Goal: Task Accomplishment & Management: Manage account settings

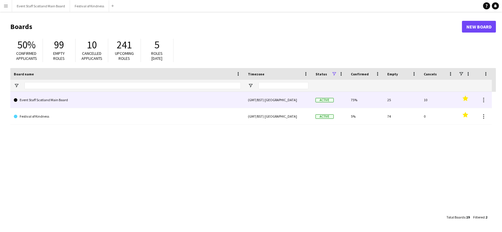
click at [62, 104] on link "Event Staff Scotland Main Board" at bounding box center [127, 100] width 227 height 16
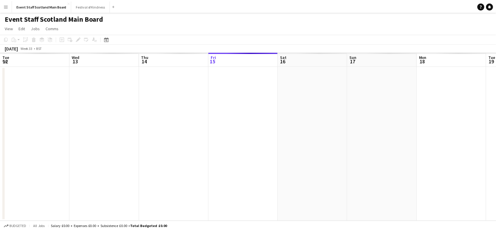
scroll to position [0, 140]
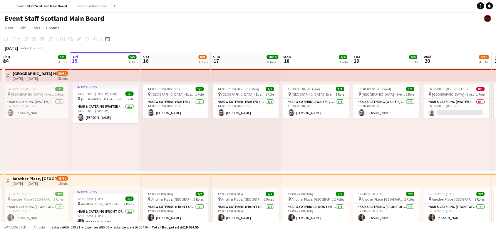
click at [7, 74] on app-icon "Toggle View" at bounding box center [8, 76] width 4 height 4
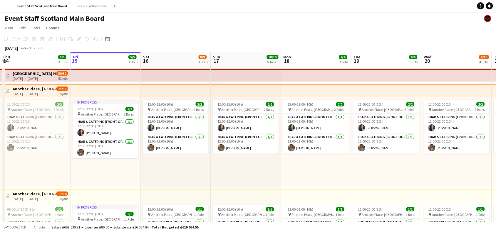
click at [8, 90] on app-icon "Toggle View" at bounding box center [8, 91] width 4 height 4
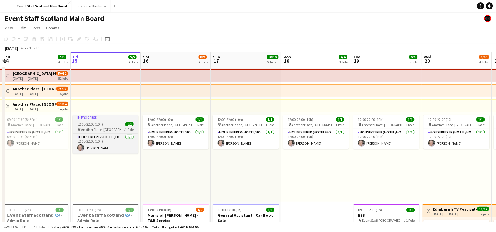
click at [107, 126] on div "12:00-22:00 (10h) 1/1" at bounding box center [106, 124] width 66 height 4
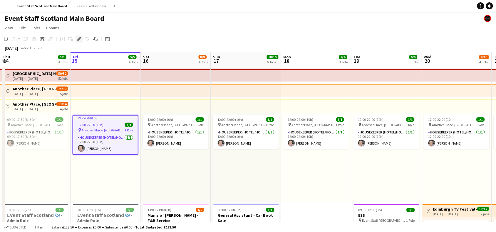
click at [77, 40] on icon at bounding box center [77, 40] width 1 height 1
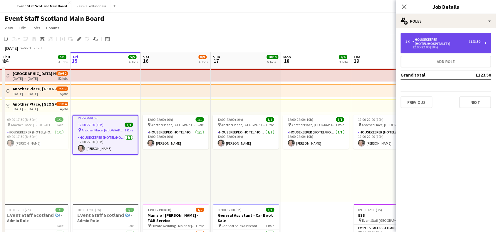
click at [453, 46] on div "12:00-22:00 (10h)" at bounding box center [442, 47] width 75 height 3
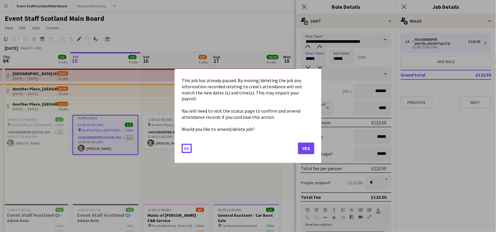
click at [309, 59] on body "Menu Boards Boards Boards All jobs Status Workforce Workforce My Workforce Recr…" at bounding box center [248, 234] width 496 height 468
click at [311, 143] on button "Yes" at bounding box center [306, 149] width 16 height 12
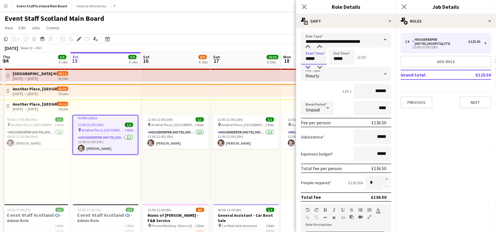
click at [309, 65] on div at bounding box center [308, 68] width 12 height 6
type input "*****"
click at [309, 65] on div at bounding box center [308, 68] width 12 height 6
click at [338, 59] on input "*****" at bounding box center [342, 57] width 26 height 15
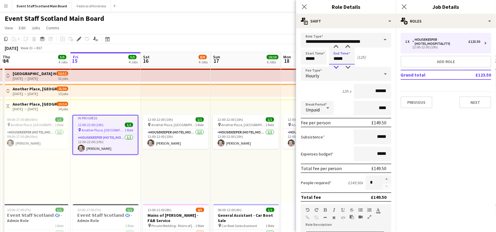
click at [337, 67] on div at bounding box center [336, 68] width 12 height 6
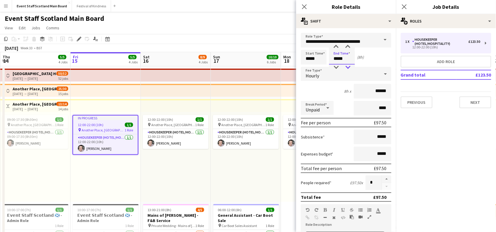
click at [347, 66] on div at bounding box center [348, 68] width 12 height 6
type input "*****"
click at [347, 66] on div at bounding box center [348, 68] width 12 height 6
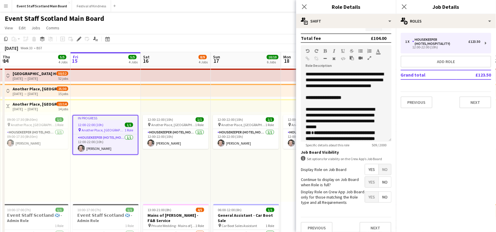
scroll to position [165, 0]
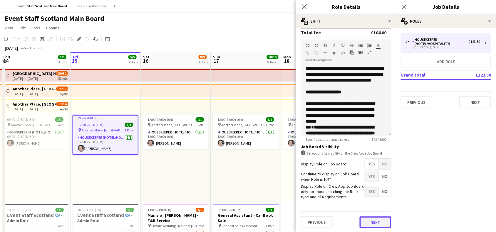
click at [372, 228] on button "Next" at bounding box center [376, 223] width 32 height 12
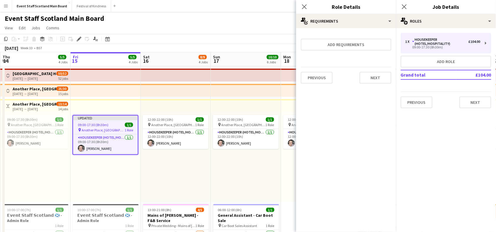
scroll to position [0, 0]
click at [373, 76] on button "Next" at bounding box center [376, 78] width 32 height 12
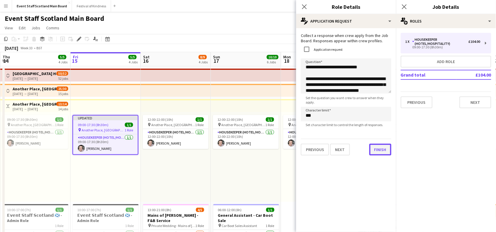
click at [370, 156] on div "**********" at bounding box center [346, 94] width 100 height 132
click at [382, 150] on button "Finish" at bounding box center [380, 150] width 22 height 12
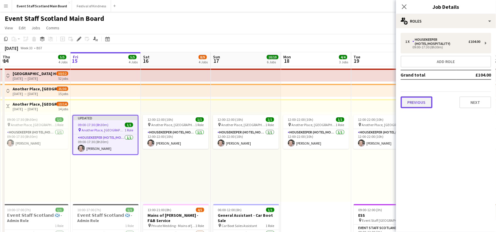
click at [413, 99] on button "Previous" at bounding box center [417, 103] width 32 height 12
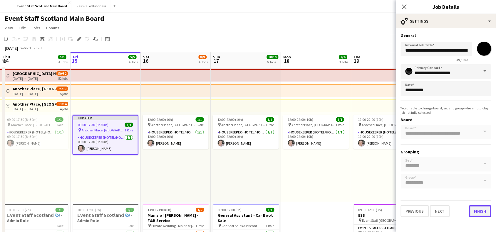
click at [474, 206] on button "Finish" at bounding box center [480, 212] width 22 height 12
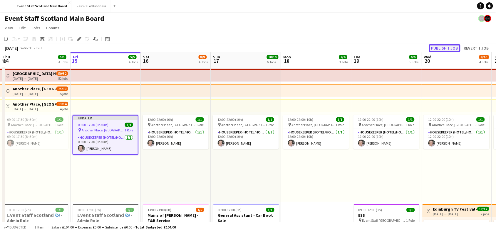
click at [456, 49] on button "Publish 1 job" at bounding box center [444, 48] width 31 height 8
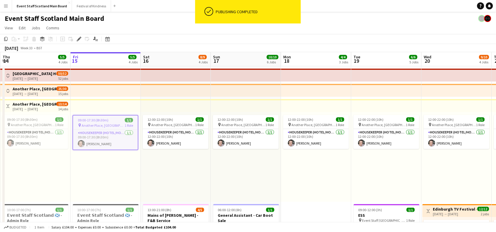
click at [7, 105] on app-icon "Toggle View" at bounding box center [8, 106] width 4 height 4
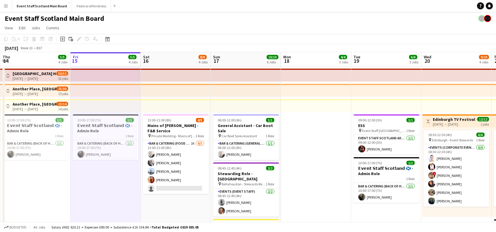
click at [428, 122] on app-icon "Toggle View" at bounding box center [428, 122] width 4 height 4
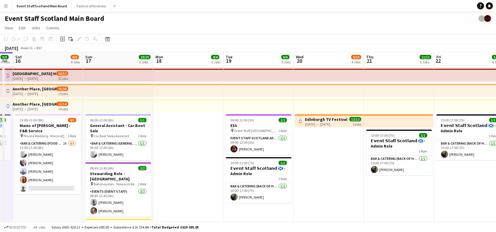
drag, startPoint x: 442, startPoint y: 178, endPoint x: 222, endPoint y: 190, distance: 220.4
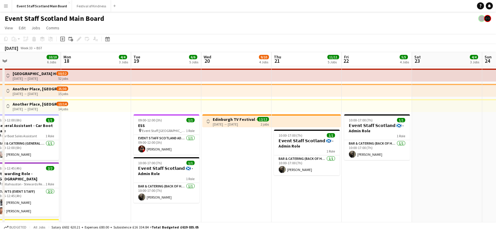
drag, startPoint x: 408, startPoint y: 187, endPoint x: 128, endPoint y: 198, distance: 280.8
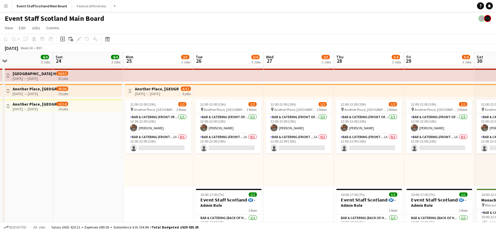
scroll to position [0, 133]
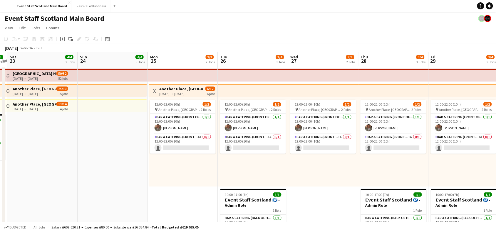
drag, startPoint x: 387, startPoint y: 167, endPoint x: 262, endPoint y: 178, distance: 125.1
click at [154, 90] on app-icon "Toggle View" at bounding box center [154, 91] width 4 height 4
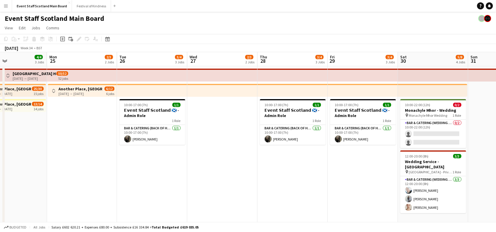
drag, startPoint x: 353, startPoint y: 146, endPoint x: 118, endPoint y: 168, distance: 236.0
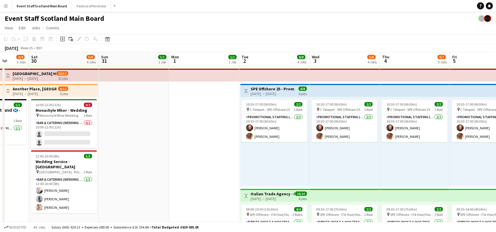
drag, startPoint x: 406, startPoint y: 143, endPoint x: 167, endPoint y: 153, distance: 239.4
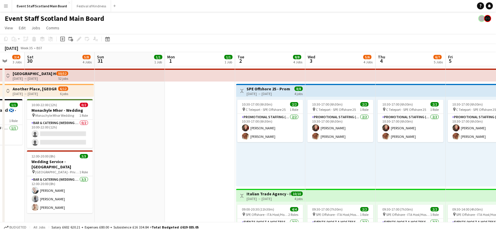
click at [242, 91] on app-icon "Toggle View" at bounding box center [242, 91] width 4 height 4
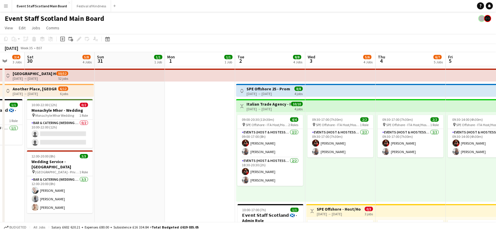
click at [242, 107] on app-icon "Toggle View" at bounding box center [242, 106] width 4 height 4
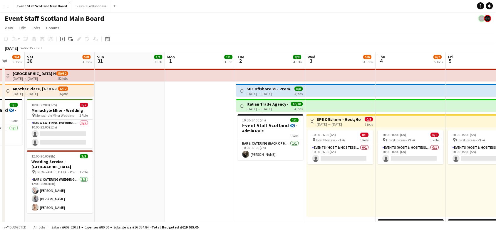
click at [313, 121] on app-icon "Toggle View" at bounding box center [312, 122] width 4 height 4
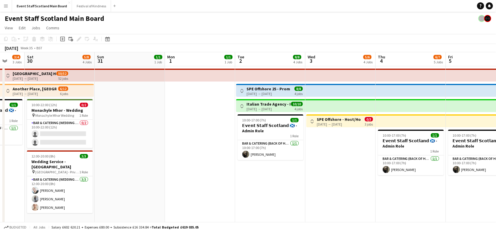
click at [242, 90] on app-icon "Toggle View" at bounding box center [242, 91] width 4 height 4
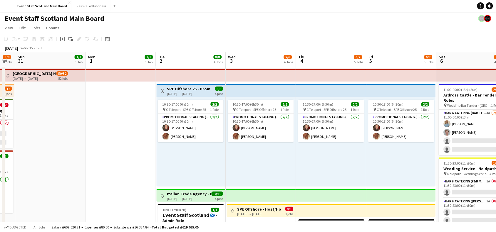
scroll to position [0, 194]
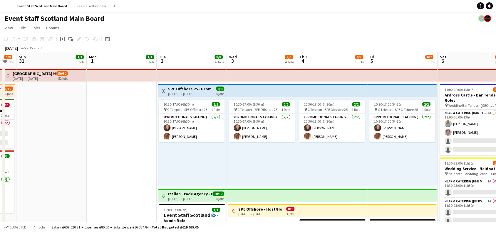
drag, startPoint x: 211, startPoint y: 163, endPoint x: 132, endPoint y: 157, distance: 78.6
click at [132, 157] on app-calendar-viewport "Thu 28 3/4 3 Jobs Fri 29 3/4 3 Jobs Sat 30 5/8 4 Jobs Sun 31 1/1 1 Job Mon 1 1/…" at bounding box center [248, 183] width 496 height 262
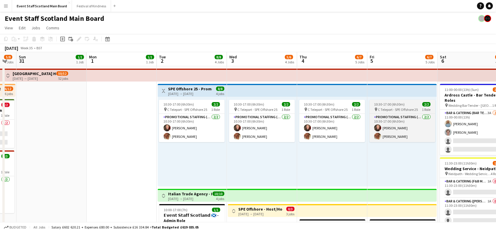
click at [410, 104] on div "10:30-17:00 (6h30m) 2/2" at bounding box center [403, 104] width 66 height 4
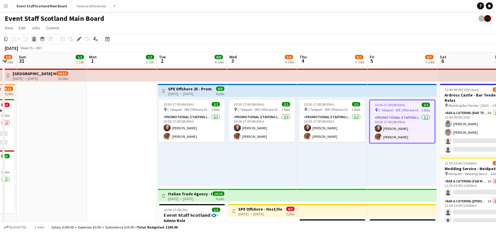
click at [33, 41] on div "Delete" at bounding box center [34, 39] width 7 height 7
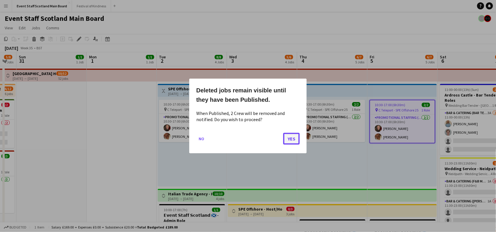
click at [292, 140] on button "Yes" at bounding box center [291, 139] width 16 height 12
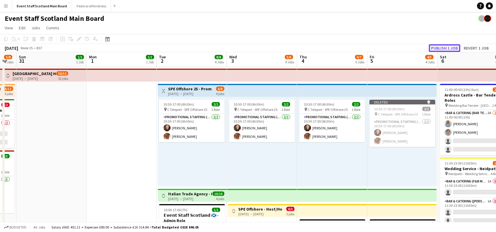
click at [440, 51] on button "Publish 1 job" at bounding box center [444, 48] width 31 height 8
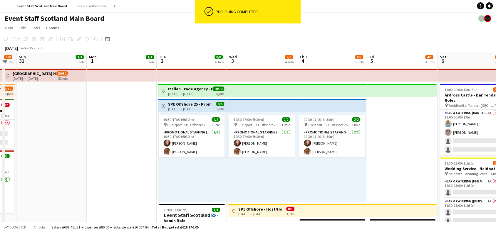
click at [163, 106] on app-icon "Toggle View" at bounding box center [164, 106] width 4 height 4
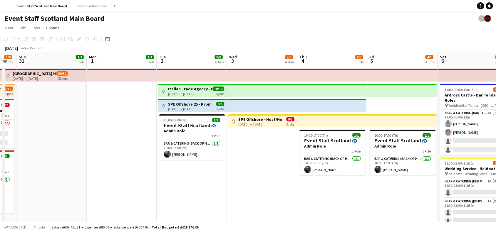
click at [163, 107] on app-icon "Toggle View" at bounding box center [164, 106] width 4 height 4
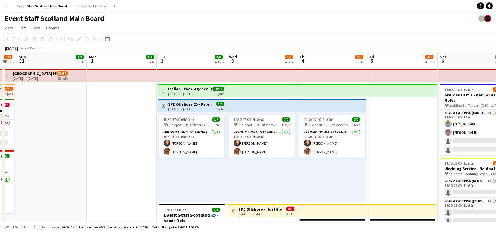
click at [163, 107] on app-icon "Toggle View" at bounding box center [164, 106] width 4 height 4
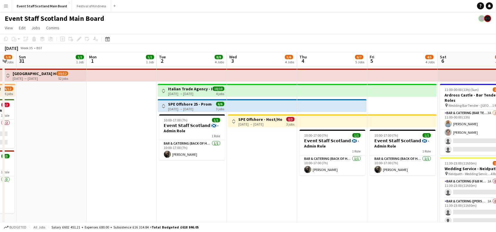
click at [239, 120] on h3 "SPE Offshore - Host/Hostess" at bounding box center [261, 119] width 44 height 5
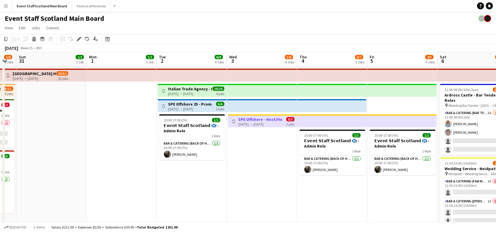
click at [232, 121] on app-icon "Toggle View" at bounding box center [234, 122] width 4 height 4
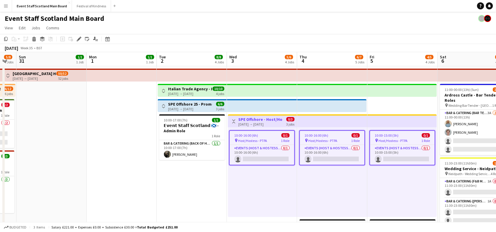
click at [232, 121] on app-icon "Toggle View" at bounding box center [234, 122] width 4 height 4
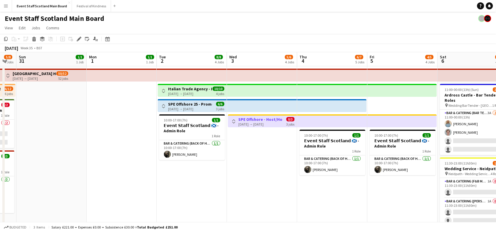
click at [191, 176] on app-date-cell "Toggle View Italian Trade Agency - Host/Hostess Role [DATE] → [DATE] 10/10 4 jo…" at bounding box center [192, 190] width 70 height 248
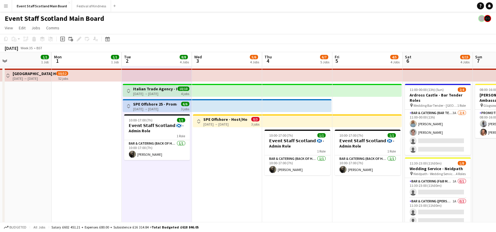
scroll to position [0, 272]
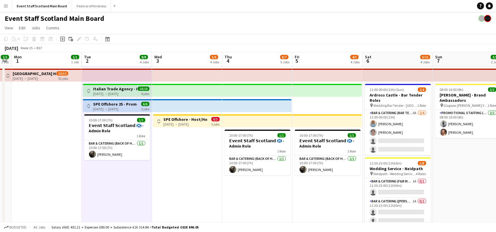
drag, startPoint x: 353, startPoint y: 192, endPoint x: 135, endPoint y: 176, distance: 218.6
click at [135, 176] on app-calendar-viewport "Thu 28 3/4 3 Jobs Fri 29 3/4 3 Jobs Sat 30 5/8 4 Jobs Sun 31 1/1 1 Job Mon 1 1/…" at bounding box center [248, 183] width 496 height 262
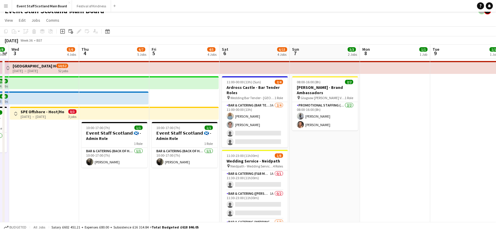
scroll to position [0, 0]
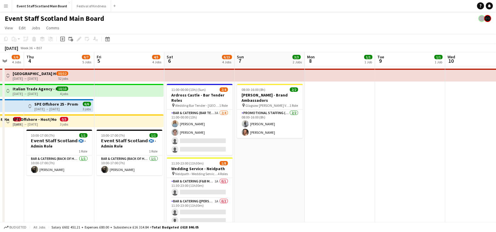
drag, startPoint x: 400, startPoint y: 137, endPoint x: 190, endPoint y: 153, distance: 211.3
click at [190, 153] on app-calendar-viewport "Mon 1 1/1 1 Job Tue 2 8/8 4 Jobs Wed 3 5/6 4 Jobs Thu 4 6/7 5 Jobs Fri 5 4/5 4 …" at bounding box center [248, 183] width 496 height 262
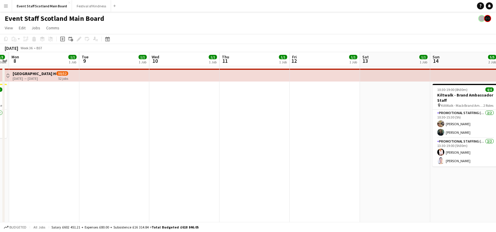
drag, startPoint x: 459, startPoint y: 154, endPoint x: 136, endPoint y: 142, distance: 323.4
click at [136, 142] on app-calendar-viewport "Fri 5 4/5 4 Jobs Sat 6 6/15 4 Jobs Sun 7 3/3 2 Jobs Mon 8 1/1 1 Job Tue 9 1/1 1…" at bounding box center [248, 183] width 496 height 262
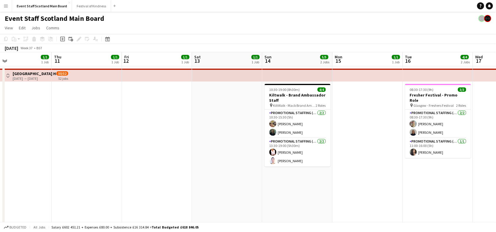
drag, startPoint x: 412, startPoint y: 178, endPoint x: 117, endPoint y: 181, distance: 295.6
click at [117, 181] on app-calendar-viewport "Mon 8 1/1 1 Job Tue 9 1/1 1 Job Wed 10 1/1 1 Job Thu 11 1/1 1 Job Fri 12 1/1 1 …" at bounding box center [248, 183] width 496 height 262
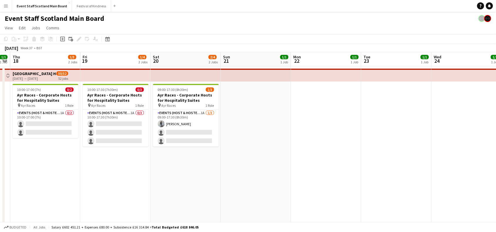
scroll to position [0, 279]
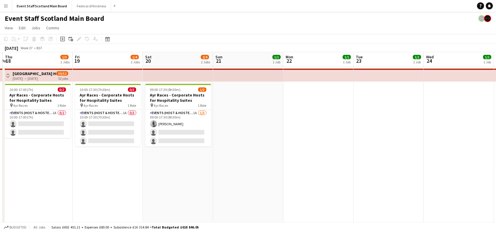
drag, startPoint x: 384, startPoint y: 177, endPoint x: 153, endPoint y: 162, distance: 231.4
click at [153, 162] on app-calendar-viewport "Sun 14 5/5 2 Jobs Mon 15 1/1 1 Job Tue 16 4/4 2 Jobs Wed 17 1/1 1 Job Thu 18 1/…" at bounding box center [248, 183] width 496 height 262
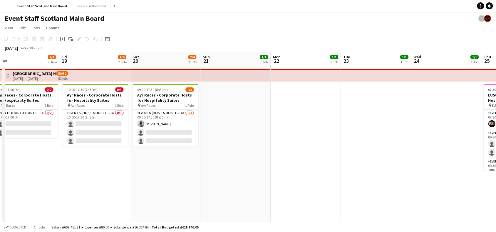
drag, startPoint x: 364, startPoint y: 165, endPoint x: 90, endPoint y: 151, distance: 274.4
click at [90, 151] on app-calendar-viewport "Sun 14 5/5 2 Jobs Mon 15 1/1 1 Job Tue 16 4/4 2 Jobs Wed 17 1/1 1 Job Thu 18 1/…" at bounding box center [248, 183] width 496 height 262
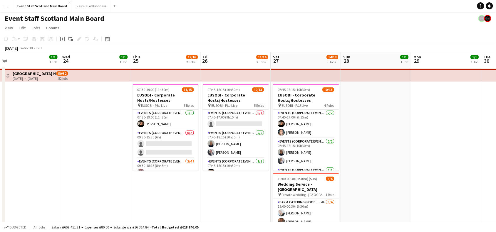
scroll to position [0, 202]
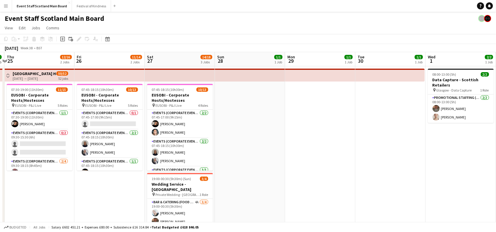
drag, startPoint x: 313, startPoint y: 191, endPoint x: 85, endPoint y: 170, distance: 228.7
click at [85, 170] on app-calendar-viewport "Sun 21 1/1 1 Job Mon 22 1/1 1 Job Tue 23 1/1 1 Job Wed 24 1/1 1 Job Thu 25 12/1…" at bounding box center [248, 183] width 496 height 262
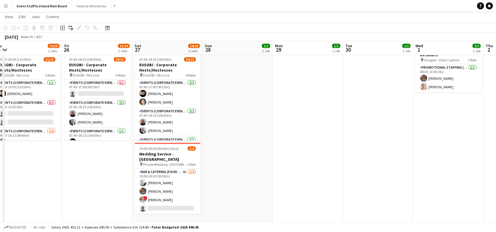
scroll to position [0, 0]
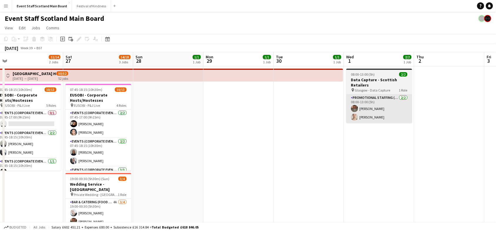
drag, startPoint x: 457, startPoint y: 135, endPoint x: 213, endPoint y: 102, distance: 246.4
click at [213, 102] on app-calendar-viewport "Tue 23 1/1 1 Job Wed 24 1/1 1 Job Thu 25 12/16 2 Jobs Fri 26 11/14 2 Jobs Sat 2…" at bounding box center [248, 183] width 496 height 262
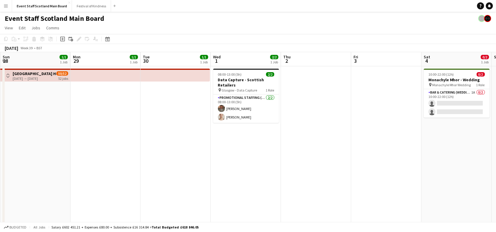
drag, startPoint x: 435, startPoint y: 149, endPoint x: 177, endPoint y: 150, distance: 257.7
click at [177, 150] on app-calendar-viewport "Thu 25 12/16 2 Jobs Fri 26 11/14 2 Jobs Sat 27 14/18 3 Jobs Sun 28 1/1 1 Job Mo…" at bounding box center [248, 183] width 496 height 262
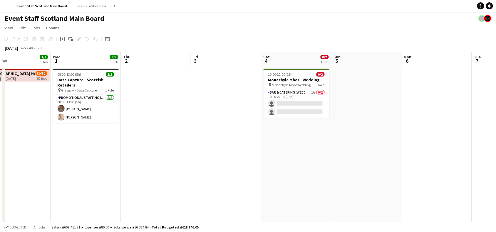
scroll to position [0, 177]
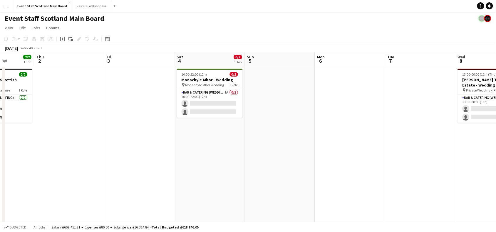
drag, startPoint x: 66, startPoint y: 165, endPoint x: 501, endPoint y: 197, distance: 436.9
click at [496, 197] on html "Menu Boards Boards Boards All jobs Status Workforce Workforce My Workforce Recr…" at bounding box center [248, 162] width 496 height 324
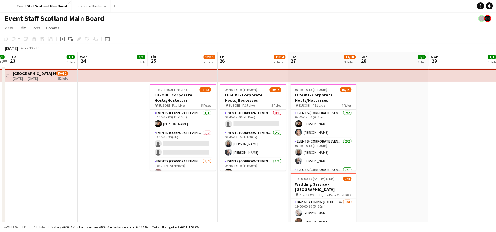
scroll to position [0, 147]
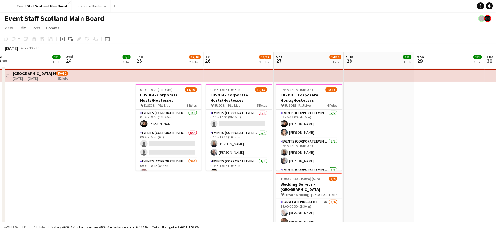
drag, startPoint x: 178, startPoint y: 166, endPoint x: 501, endPoint y: 181, distance: 323.2
click at [496, 181] on html "Menu Boards Boards Boards All jobs Status Workforce Workforce My Workforce Recr…" at bounding box center [248, 162] width 496 height 324
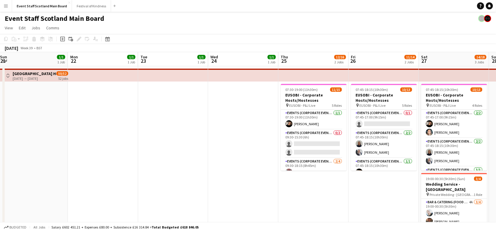
drag, startPoint x: 79, startPoint y: 154, endPoint x: 408, endPoint y: 140, distance: 330.0
click at [408, 140] on app-calendar-viewport "Fri 19 1/4 2 Jobs Sat 20 2/4 2 Jobs Sun 21 1/1 1 Job Mon 22 1/1 1 Job Tue 23 1/…" at bounding box center [248, 183] width 496 height 262
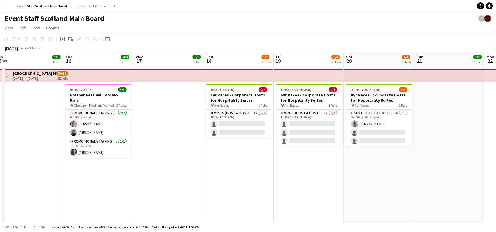
drag, startPoint x: 90, startPoint y: 179, endPoint x: 392, endPoint y: 160, distance: 302.6
click at [392, 160] on app-calendar-viewport "Sat 13 1/1 1 Job Sun 14 5/5 2 Jobs Mon 15 1/1 1 Job Tue 16 4/4 2 Jobs Wed 17 1/…" at bounding box center [248, 183] width 496 height 262
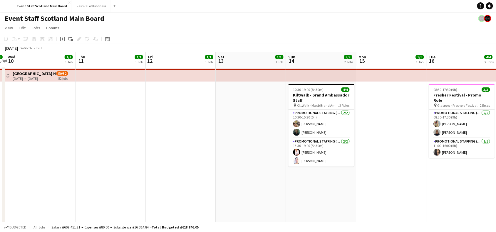
drag, startPoint x: 93, startPoint y: 185, endPoint x: 380, endPoint y: 222, distance: 289.4
click at [380, 222] on app-board "Event Staff Scotland Main Board View Day view expanded Day view collapsed Month…" at bounding box center [248, 168] width 496 height 312
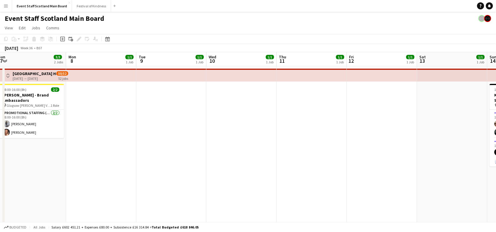
drag, startPoint x: 98, startPoint y: 178, endPoint x: 387, endPoint y: 192, distance: 289.4
click at [387, 192] on app-calendar-viewport "Fri 5 4/5 4 Jobs Sat 6 6/15 4 Jobs Sun 7 3/3 2 Jobs Mon 8 1/1 1 Job Tue 9 1/1 1…" at bounding box center [248, 183] width 496 height 262
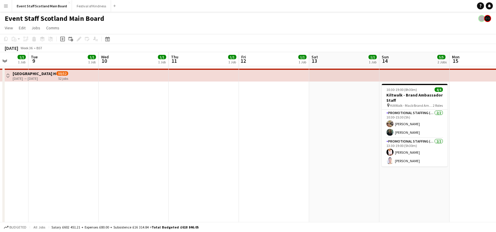
scroll to position [0, 212]
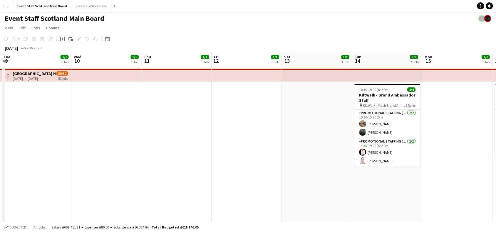
drag, startPoint x: 412, startPoint y: 163, endPoint x: 195, endPoint y: 182, distance: 217.9
click at [195, 182] on app-calendar-viewport "Sat 6 6/15 4 Jobs Sun 7 3/3 2 Jobs Mon 8 1/1 1 Job Tue 9 1/1 1 Job Wed 10 1/1 1…" at bounding box center [248, 183] width 496 height 262
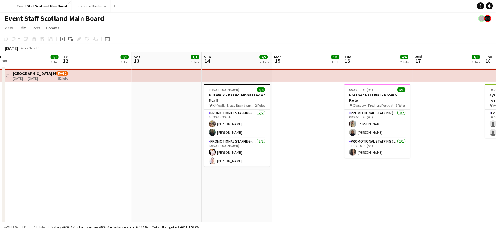
scroll to position [0, 225]
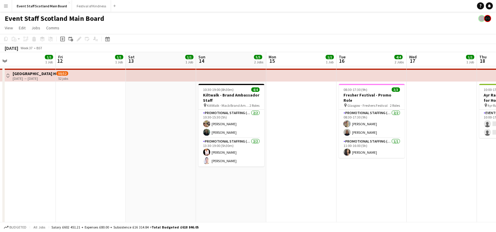
drag, startPoint x: 428, startPoint y: 180, endPoint x: 275, endPoint y: 185, distance: 152.8
click at [275, 185] on app-calendar-viewport "Mon 8 1/1 1 Job Tue 9 1/1 1 Job Wed 10 1/1 1 Job Thu 11 1/1 1 Job Fri 12 1/1 1 …" at bounding box center [248, 183] width 496 height 262
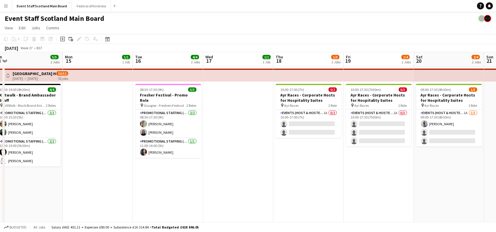
drag, startPoint x: 468, startPoint y: 178, endPoint x: 256, endPoint y: 200, distance: 213.6
click at [256, 200] on app-calendar-viewport "Wed 10 1/1 1 Job Thu 11 1/1 1 Job Fri 12 1/1 1 Job Sat 13 1/1 1 Job Sun 14 5/5 …" at bounding box center [248, 183] width 496 height 262
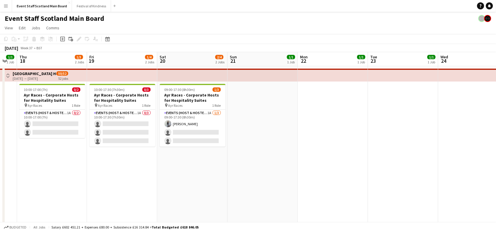
drag, startPoint x: 435, startPoint y: 182, endPoint x: 231, endPoint y: 203, distance: 205.2
click at [231, 203] on app-calendar-viewport "Sun 14 5/5 2 Jobs Mon 15 1/1 1 Job Tue 16 4/4 2 Jobs Wed 17 1/1 1 Job Thu 18 1/…" at bounding box center [248, 183] width 496 height 262
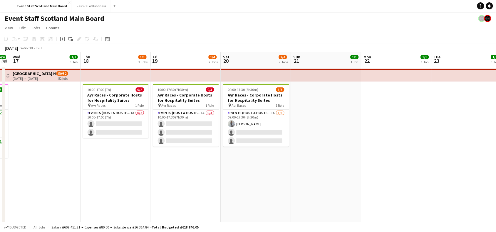
drag, startPoint x: 466, startPoint y: 165, endPoint x: 204, endPoint y: 166, distance: 261.5
click at [204, 166] on app-calendar-viewport "Sun 14 5/5 2 Jobs Mon 15 1/1 1 Job Tue 16 4/4 2 Jobs Wed 17 1/1 1 Job Thu 18 1/…" at bounding box center [248, 183] width 496 height 262
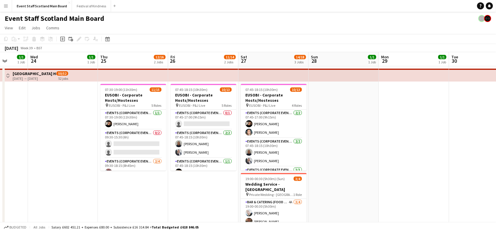
scroll to position [0, 255]
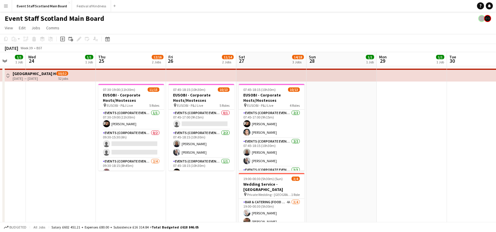
drag, startPoint x: 378, startPoint y: 199, endPoint x: 184, endPoint y: 208, distance: 195.0
click at [184, 208] on app-calendar-viewport "Sat 20 2/4 2 Jobs Sun 21 1/1 1 Job Mon 22 1/1 1 Job Tue 23 1/1 1 Job Wed 24 1/1…" at bounding box center [248, 183] width 496 height 262
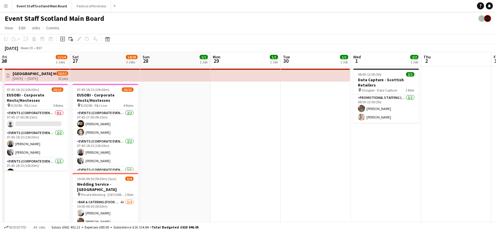
scroll to position [0, 220]
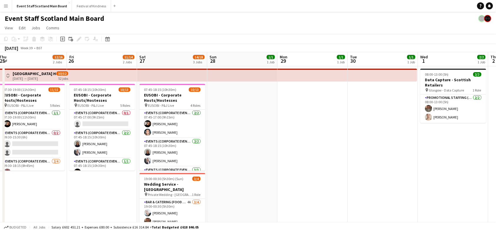
drag, startPoint x: 422, startPoint y: 143, endPoint x: 176, endPoint y: 147, distance: 245.6
click at [176, 147] on app-calendar-viewport "Mon 22 1/1 1 Job Tue 23 1/1 1 Job Wed 24 1/1 1 Job Thu 25 12/16 2 Jobs Fri 26 1…" at bounding box center [248, 183] width 496 height 262
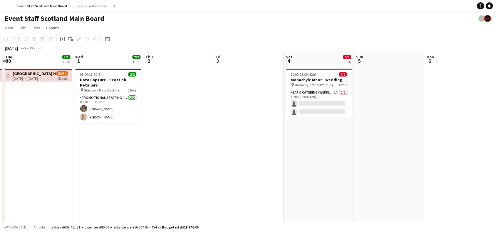
drag, startPoint x: 434, startPoint y: 122, endPoint x: 233, endPoint y: 142, distance: 202.3
click at [233, 142] on app-calendar-viewport "Fri 26 11/14 2 Jobs Sat 27 14/18 3 Jobs Sun 28 1/1 1 Job Mon 29 1/1 1 Job Tue 3…" at bounding box center [248, 183] width 496 height 262
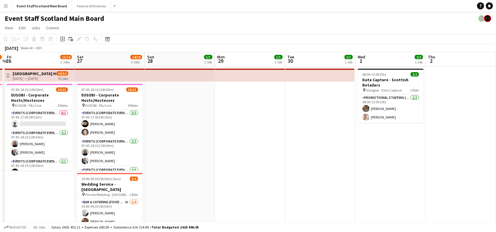
scroll to position [0, 125]
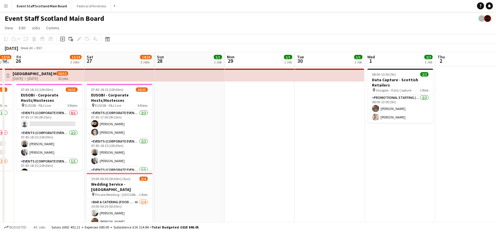
drag, startPoint x: 37, startPoint y: 134, endPoint x: 333, endPoint y: 112, distance: 296.9
click at [333, 112] on app-calendar-viewport "Wed 24 1/1 1 Job Thu 25 12/16 2 Jobs Fri 26 11/14 2 Jobs Sat 27 14/18 3 Jobs Su…" at bounding box center [248, 183] width 496 height 262
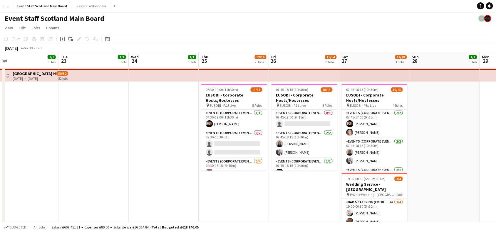
scroll to position [0, 184]
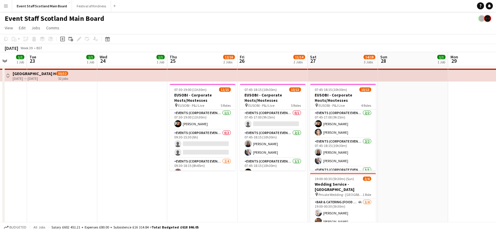
drag, startPoint x: 43, startPoint y: 194, endPoint x: 336, endPoint y: 186, distance: 292.7
click at [336, 186] on app-calendar-viewport "Sat 20 2/4 2 Jobs Sun 21 1/1 1 Job Mon 22 1/1 1 Job Tue 23 1/1 1 Job Wed 24 1/1…" at bounding box center [248, 183] width 496 height 262
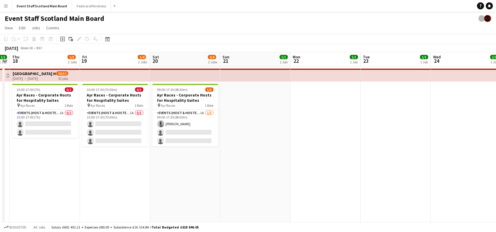
drag, startPoint x: 52, startPoint y: 134, endPoint x: 317, endPoint y: 153, distance: 265.2
click at [317, 153] on app-calendar-viewport "Tue 16 4/4 2 Jobs Wed 17 1/1 1 Job Thu 18 1/3 2 Jobs Fri 19 1/4 2 Jobs Sat 20 2…" at bounding box center [248, 183] width 496 height 262
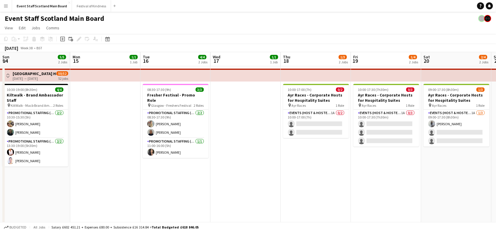
scroll to position [0, 129]
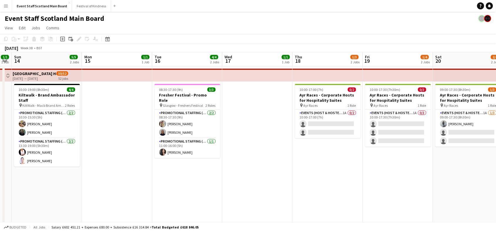
drag, startPoint x: 28, startPoint y: 180, endPoint x: 310, endPoint y: 171, distance: 282.2
click at [310, 171] on app-calendar-viewport "Fri 12 1/1 1 Job Sat 13 1/1 1 Job Sun 14 5/5 2 Jobs Mon 15 1/1 1 Job Tue 16 4/4…" at bounding box center [248, 183] width 496 height 262
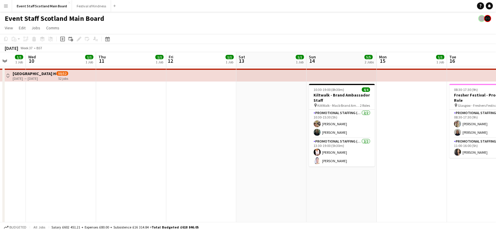
scroll to position [0, 162]
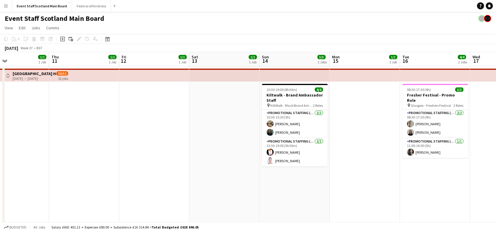
drag, startPoint x: 100, startPoint y: 184, endPoint x: 348, endPoint y: 199, distance: 248.7
click at [348, 199] on app-calendar-viewport "Mon 8 1/1 1 Job Tue 9 1/1 1 Job Wed 10 1/1 1 Job Thu 11 1/1 1 Job Fri 12 1/1 1 …" at bounding box center [248, 183] width 496 height 262
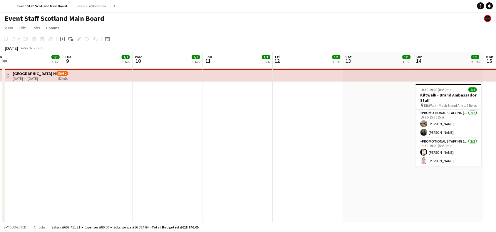
drag, startPoint x: 87, startPoint y: 126, endPoint x: 240, endPoint y: 133, distance: 152.9
click at [240, 133] on app-calendar-viewport "Sat 6 6/15 4 Jobs Sun 7 3/3 2 Jobs Mon 8 1/1 1 Job Tue 9 1/1 1 Job Wed 10 1/1 1…" at bounding box center [248, 183] width 496 height 262
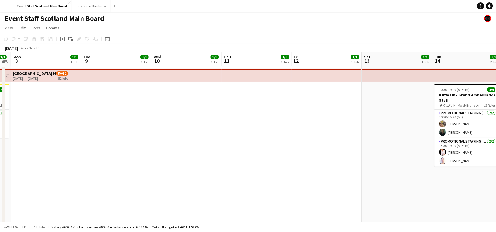
drag, startPoint x: 66, startPoint y: 121, endPoint x: 306, endPoint y: 119, distance: 240.0
click at [306, 119] on app-calendar-viewport "Sat 6 6/15 4 Jobs Sun 7 3/3 2 Jobs Mon 8 1/1 1 Job Tue 9 1/1 1 Job Wed 10 1/1 1…" at bounding box center [248, 183] width 496 height 262
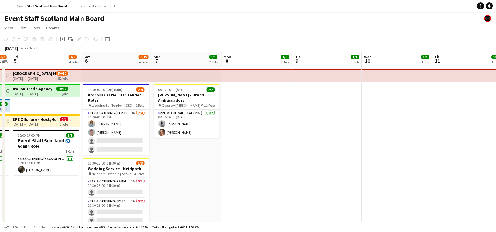
scroll to position [0, 120]
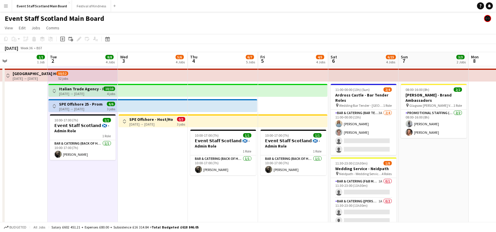
drag, startPoint x: 205, startPoint y: 158, endPoint x: 444, endPoint y: 193, distance: 241.5
click at [444, 193] on app-calendar-viewport "Sat 30 5/8 4 Jobs Sun 31 1/1 1 Job Mon 1 1/1 1 Job Tue 2 8/8 4 Jobs Wed 3 5/6 4…" at bounding box center [248, 183] width 496 height 262
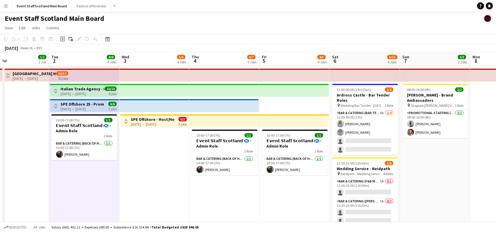
click at [26, 102] on app-date-cell "Toggle View [GEOGRAPHIC_DATA] Hotel - Service Staff [DATE] → [DATE] 50/52 52 jo…" at bounding box center [14, 190] width 70 height 248
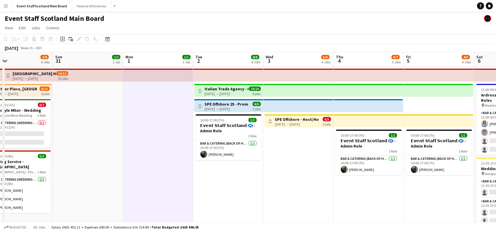
scroll to position [0, 156]
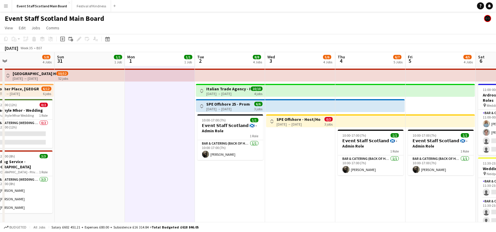
drag, startPoint x: 100, startPoint y: 174, endPoint x: 246, endPoint y: 185, distance: 146.4
click at [246, 185] on app-calendar-viewport "Thu 28 3/4 3 Jobs Fri 29 3/4 3 Jobs Sat 30 5/8 4 Jobs Sun 31 1/1 1 Job Mon 1 1/…" at bounding box center [248, 183] width 496 height 262
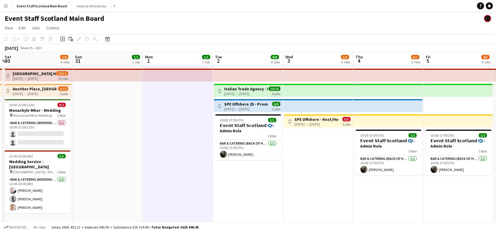
scroll to position [0, 128]
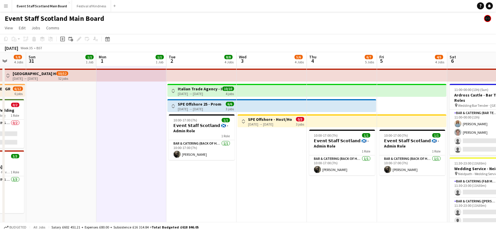
drag, startPoint x: 96, startPoint y: 171, endPoint x: 65, endPoint y: 167, distance: 31.1
click at [65, 167] on app-calendar-viewport "Thu 28 3/4 3 Jobs Fri 29 3/4 3 Jobs Sat 30 5/8 4 Jobs Sun 31 1/1 1 Job Mon 1 1/…" at bounding box center [248, 183] width 496 height 262
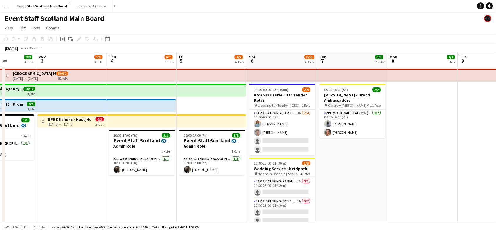
drag, startPoint x: 303, startPoint y: 190, endPoint x: 103, endPoint y: 196, distance: 200.2
click at [103, 196] on app-calendar-viewport "Sat 30 5/8 4 Jobs Sun 31 1/1 1 Job Mon 1 1/1 1 Job Tue 2 8/8 4 Jobs Wed 3 5/6 4…" at bounding box center [248, 183] width 496 height 262
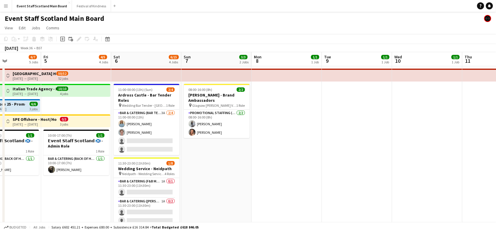
drag, startPoint x: 210, startPoint y: 205, endPoint x: 76, endPoint y: 201, distance: 134.9
click at [76, 201] on app-calendar-viewport "Mon 1 1/1 1 Job Tue 2 8/8 4 Jobs Wed 3 5/6 4 Jobs Thu 4 6/7 5 Jobs Fri 5 4/5 4 …" at bounding box center [248, 183] width 496 height 262
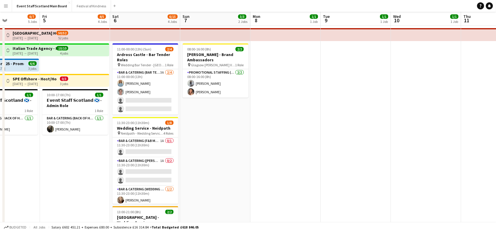
scroll to position [0, 0]
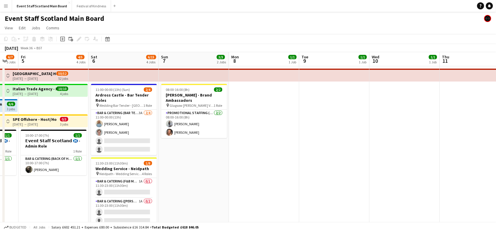
drag, startPoint x: 312, startPoint y: 115, endPoint x: 58, endPoint y: 133, distance: 254.7
click at [58, 133] on app-calendar-viewport "Mon 1 1/1 1 Job Tue 2 8/8 4 Jobs Wed 3 5/6 4 Jobs Thu 4 6/7 5 Jobs Fri 5 4/5 4 …" at bounding box center [248, 183] width 496 height 262
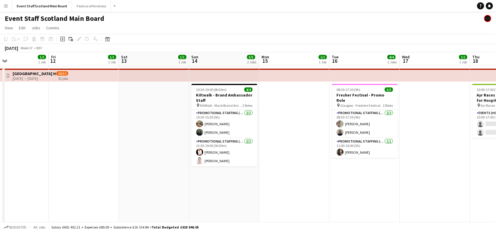
drag, startPoint x: 292, startPoint y: 142, endPoint x: 26, endPoint y: 136, distance: 266.6
click at [26, 136] on app-calendar-viewport "Mon 8 1/1 1 Job Tue 9 1/1 1 Job Wed 10 1/1 1 Job Thu 11 1/1 1 Job Fri 12 1/1 1 …" at bounding box center [248, 183] width 496 height 262
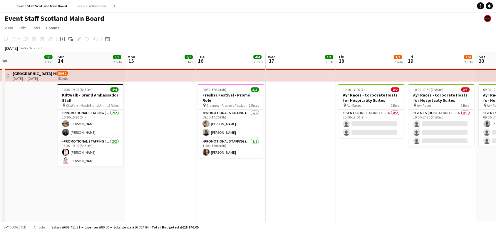
drag, startPoint x: 242, startPoint y: 172, endPoint x: 0, endPoint y: 183, distance: 241.7
click at [0, 183] on app-calendar-viewport "Wed 10 1/1 1 Job Thu 11 1/1 1 Job Fri 12 1/1 1 Job Sat 13 1/1 1 Job Sun 14 5/5 …" at bounding box center [248, 183] width 496 height 262
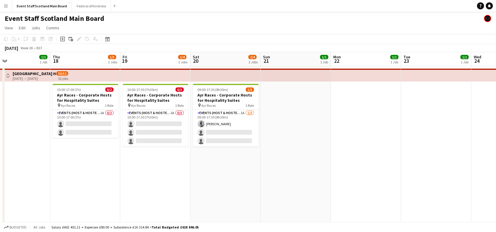
scroll to position [0, 172]
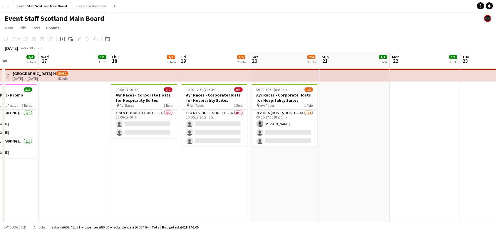
drag, startPoint x: 222, startPoint y: 190, endPoint x: 0, endPoint y: 182, distance: 222.3
click at [0, 182] on app-calendar-viewport "Sun 14 5/5 2 Jobs Mon 15 1/1 1 Job Tue 16 4/4 2 Jobs Wed 17 1/1 1 Job Thu 18 1/…" at bounding box center [248, 183] width 496 height 262
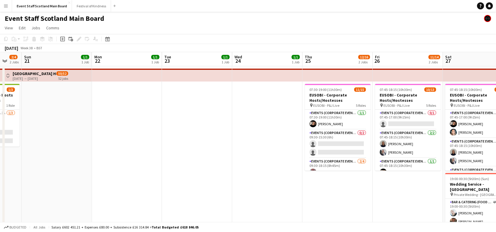
drag, startPoint x: 252, startPoint y: 149, endPoint x: 28, endPoint y: 158, distance: 223.5
click at [28, 158] on app-calendar-viewport "Thu 18 1/3 2 Jobs Fri 19 1/4 2 Jobs Sat 20 2/4 2 Jobs Sun 21 1/1 1 Job Mon 22 1…" at bounding box center [248, 183] width 496 height 262
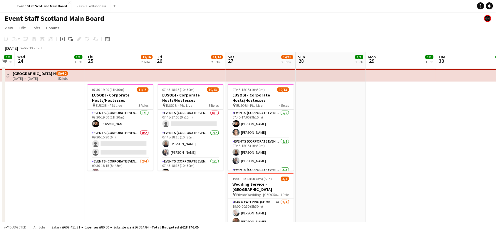
drag, startPoint x: 207, startPoint y: 155, endPoint x: 58, endPoint y: 152, distance: 149.3
click at [58, 152] on app-calendar-viewport "Sat 20 2/4 2 Jobs Sun 21 1/1 1 Job Mon 22 1/1 1 Job Tue 23 1/1 1 Job Wed 24 1/1…" at bounding box center [248, 183] width 496 height 262
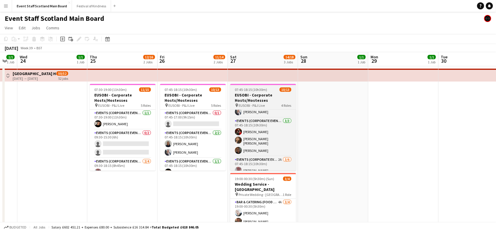
scroll to position [0, 0]
